Goal: Use online tool/utility: Utilize a website feature to perform a specific function

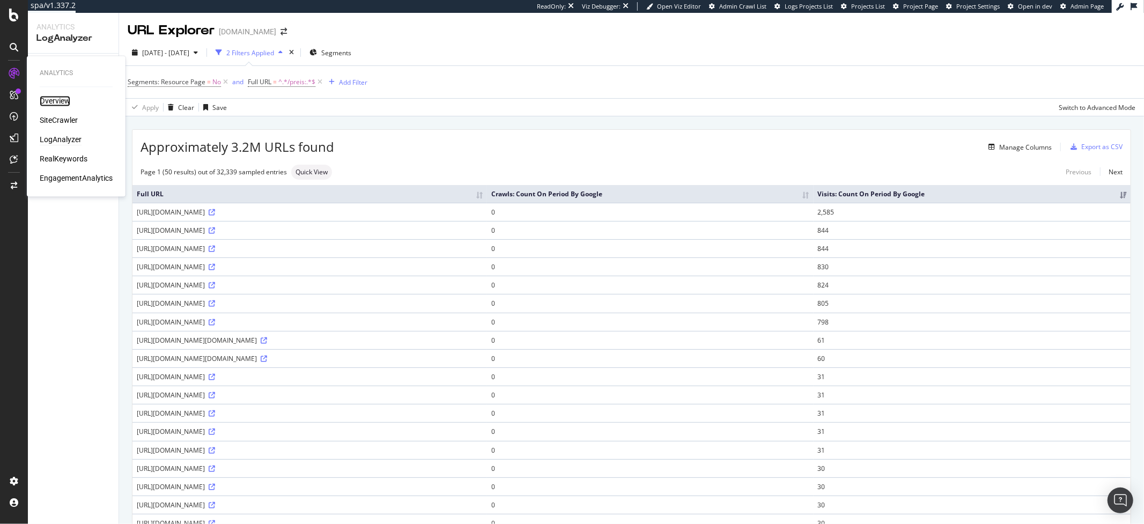
click at [43, 97] on div "Overview" at bounding box center [55, 101] width 31 height 11
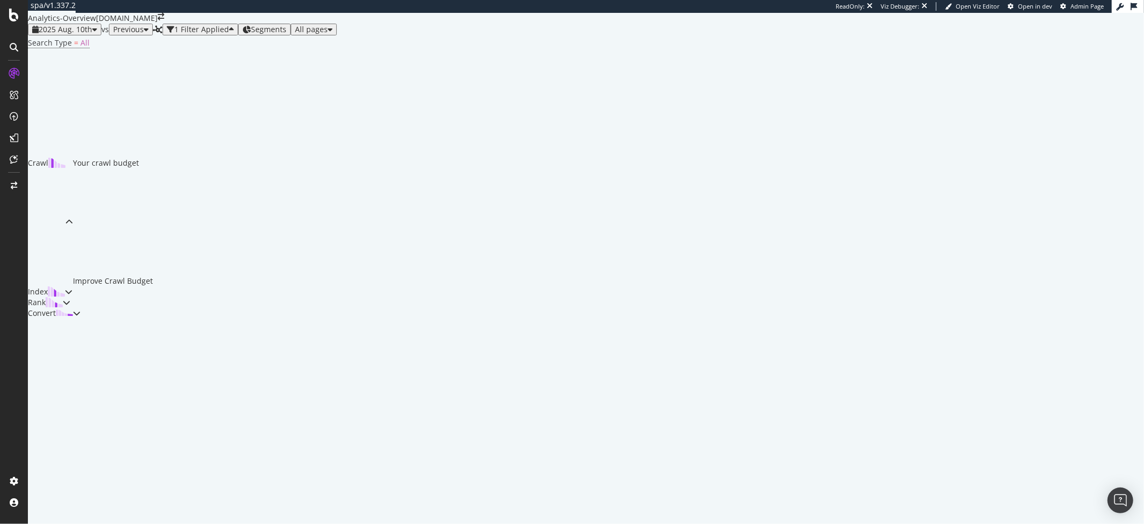
click at [69, 34] on div "2025 Aug. 10th" at bounding box center [64, 29] width 65 height 9
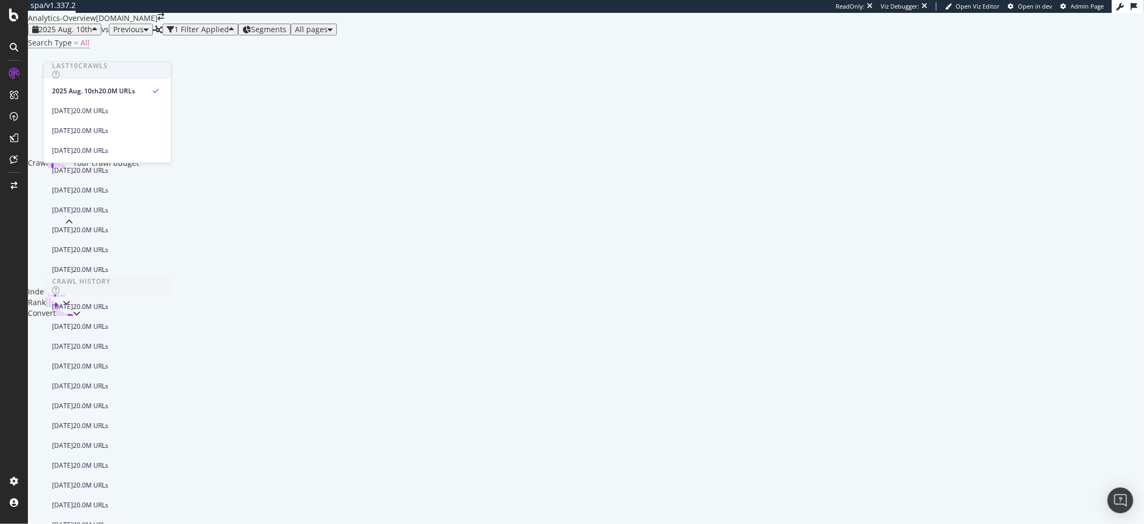
click at [72, 244] on div "Crawl Your crawl budget Improve Crawl Budget Index Rank Convert" at bounding box center [182, 184] width 309 height 268
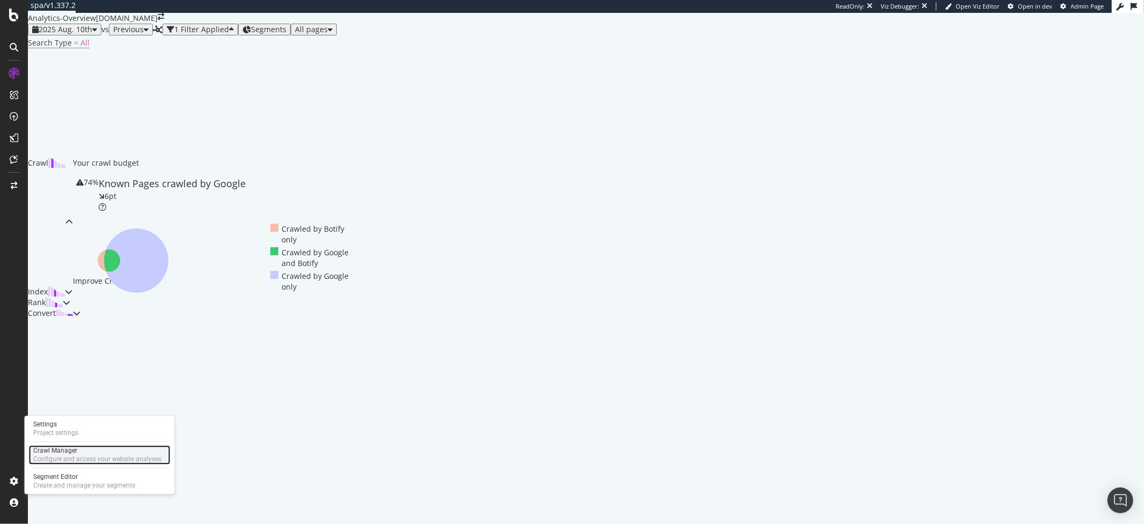
click at [62, 454] on div "Crawl Manager" at bounding box center [97, 450] width 128 height 9
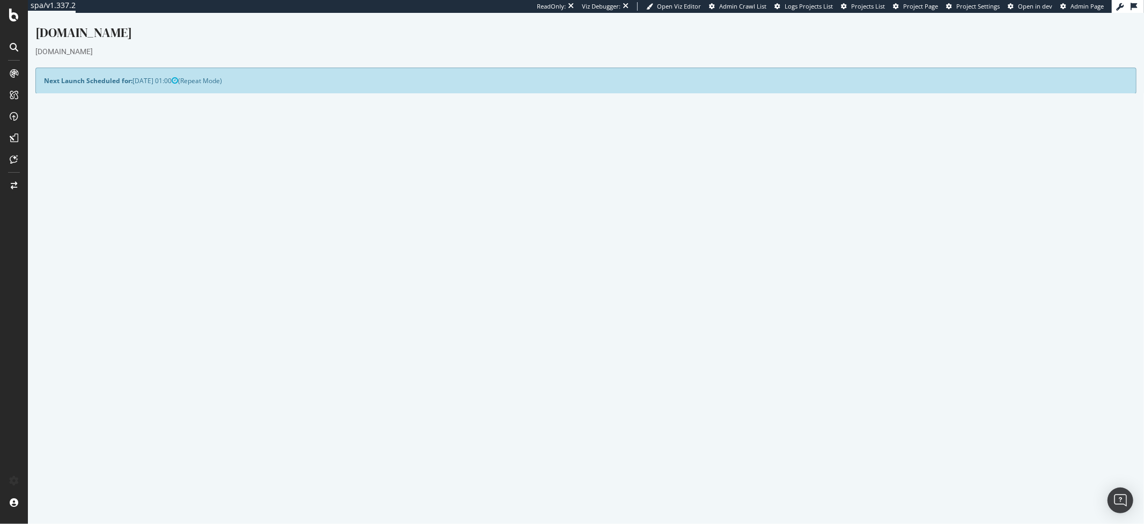
click at [664, 160] on h4 "Analysis [DATE] is currently running" at bounding box center [863, 162] width 528 height 11
click at [51, 164] on div "CustomReports" at bounding box center [66, 165] width 53 height 11
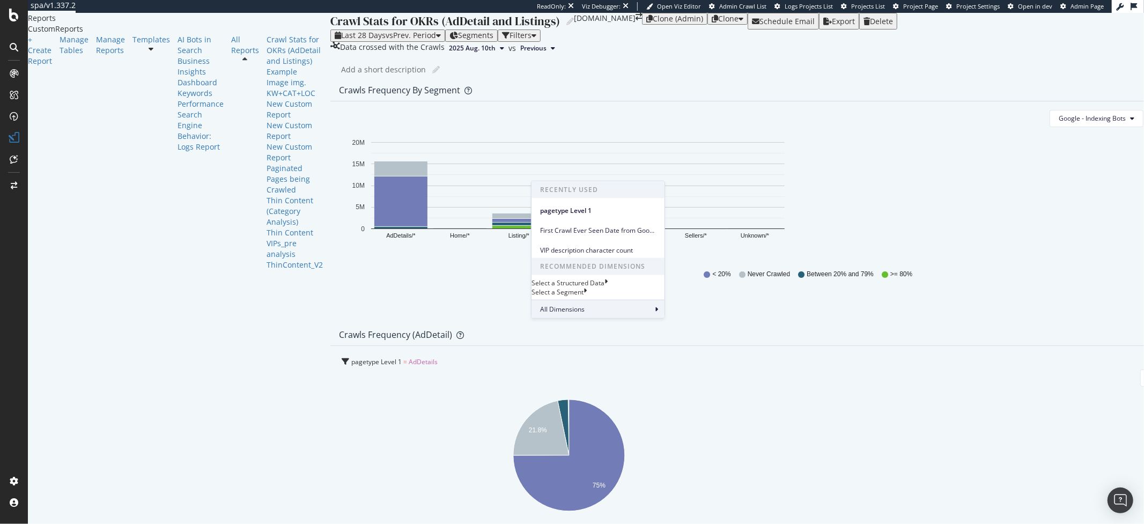
click at [584, 318] on div "All Dimensions" at bounding box center [597, 309] width 133 height 18
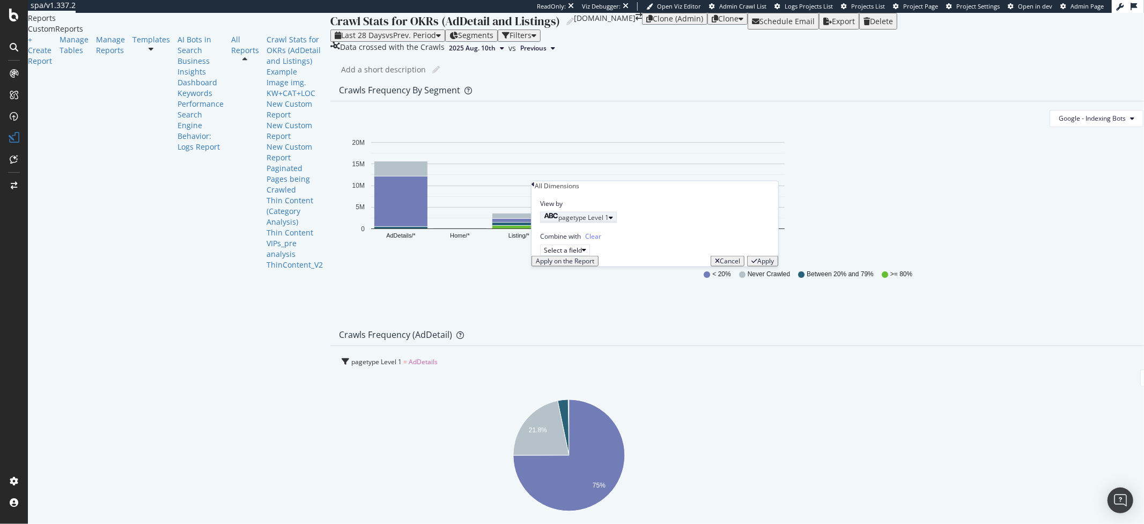
click at [608, 222] on div "pagetype Level 1" at bounding box center [576, 217] width 65 height 9
click at [659, 241] on div "Combine with Clear" at bounding box center [604, 236] width 129 height 9
click at [586, 254] on div "Select a field" at bounding box center [565, 249] width 42 height 9
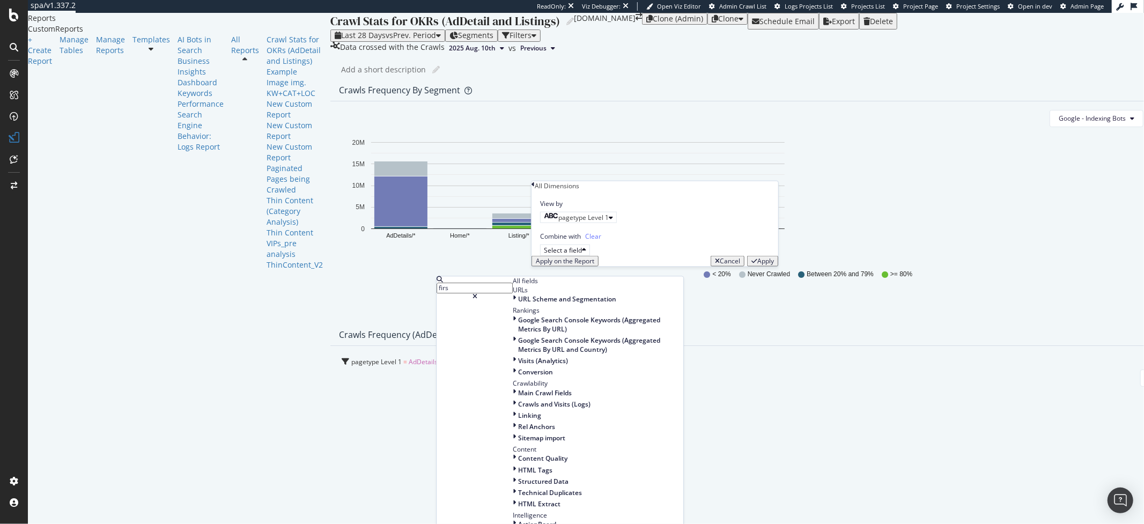
type input "first"
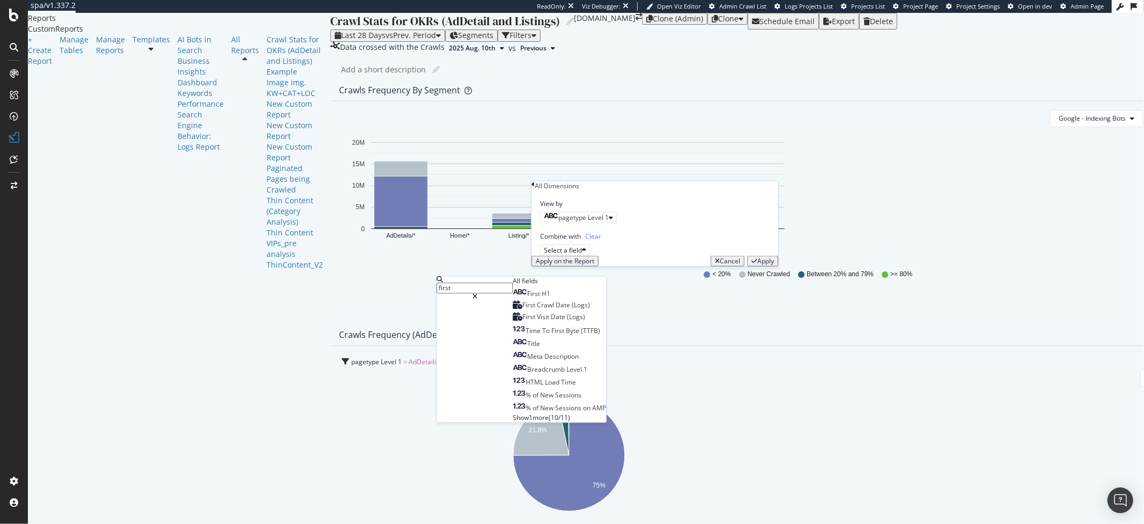
click at [639, 78] on div "Add a short description Add a short description" at bounding box center [817, 70] width 953 height 16
